Goal: Check status: Check status

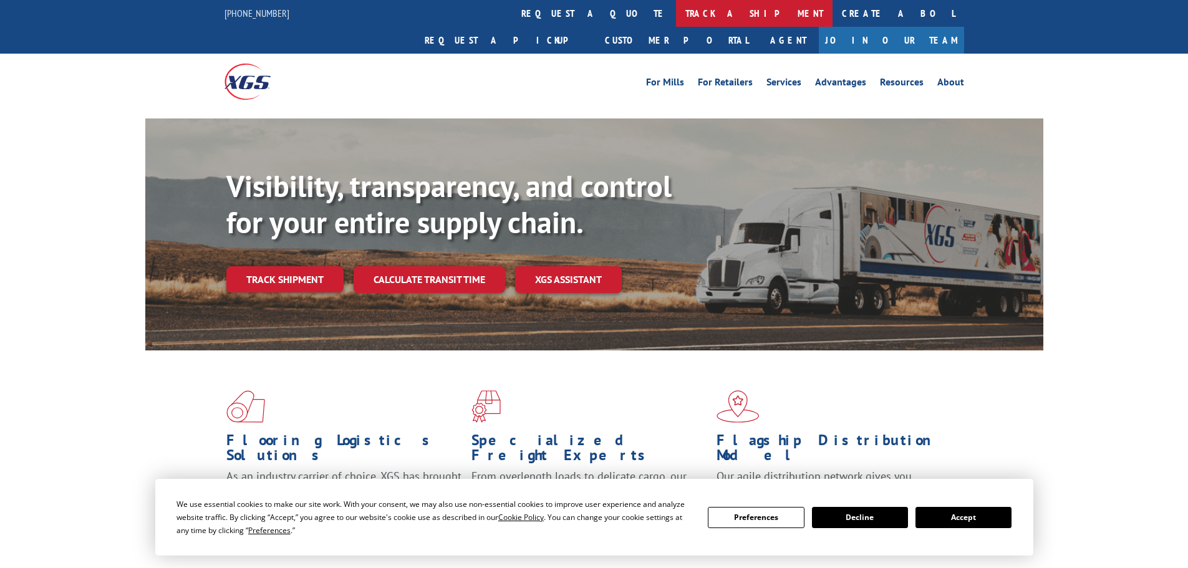
click at [676, 9] on link "track a shipment" at bounding box center [754, 13] width 157 height 27
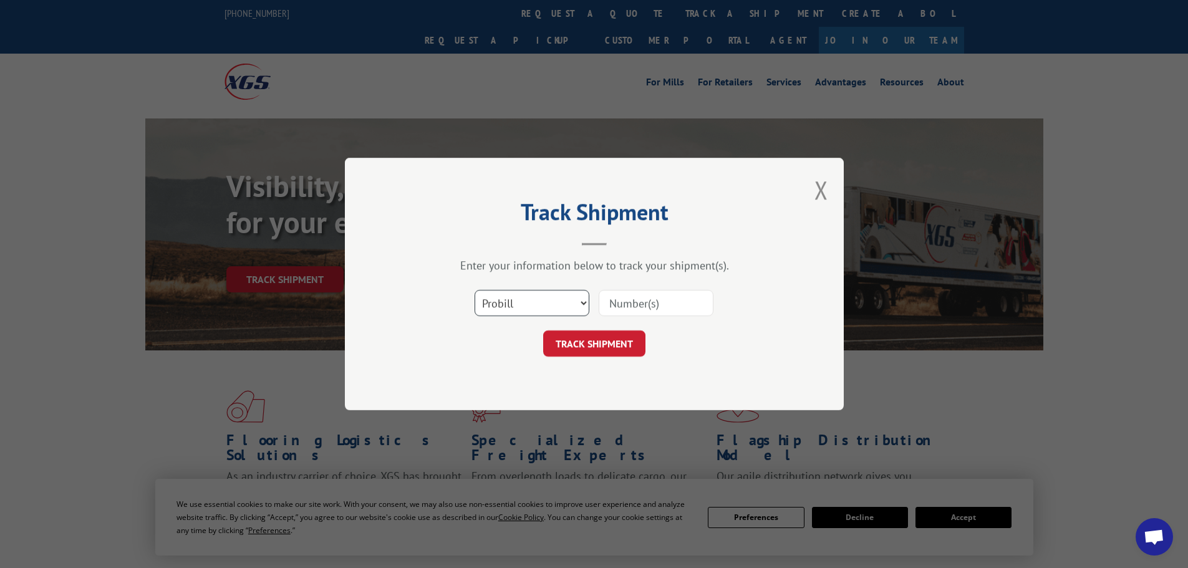
click at [584, 304] on select "Select category... Probill BOL PO" at bounding box center [532, 303] width 115 height 26
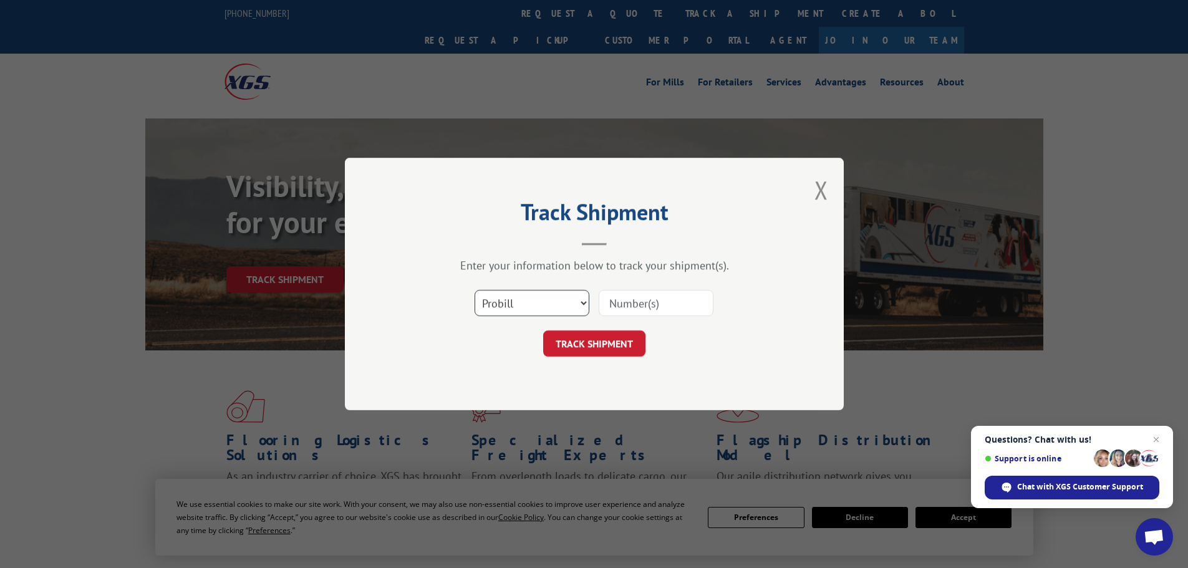
select select "bol"
click at [475, 290] on select "Select category... Probill BOL PO" at bounding box center [532, 303] width 115 height 26
paste input "7061054"
type input "7061054"
click at [590, 344] on button "TRACK SHIPMENT" at bounding box center [594, 344] width 102 height 26
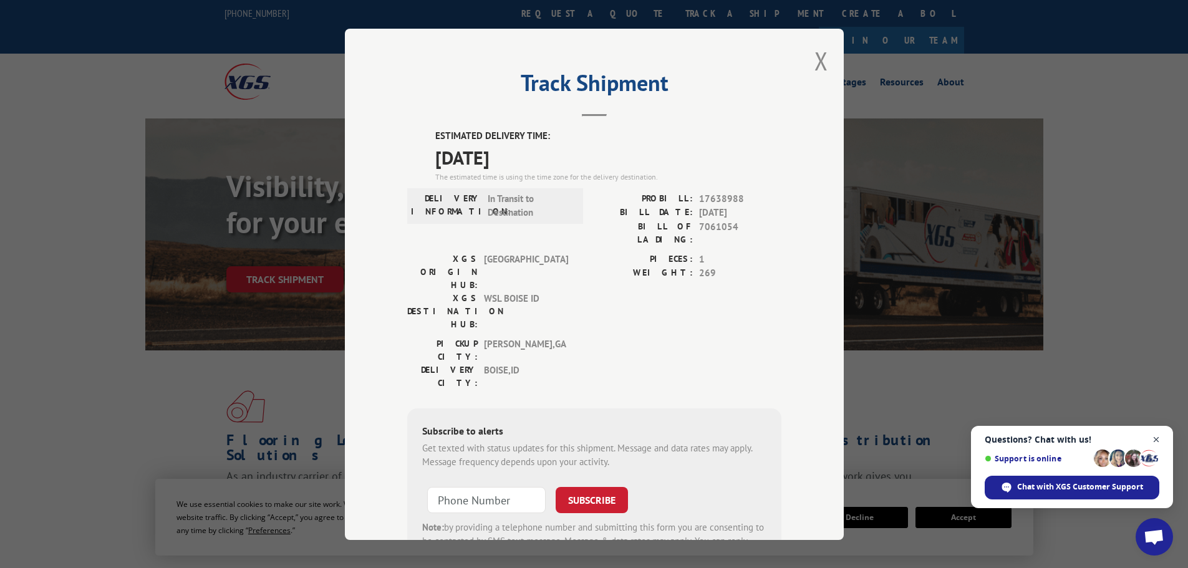
click at [1156, 438] on span "Close chat" at bounding box center [1157, 440] width 16 height 16
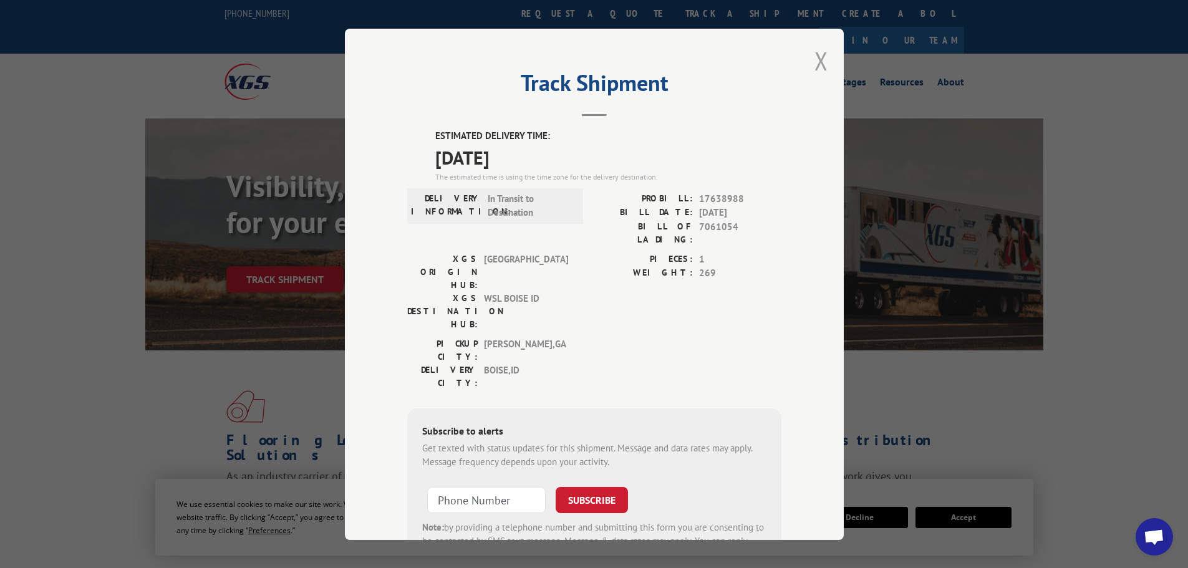
click at [816, 66] on button "Close modal" at bounding box center [821, 60] width 14 height 33
